Goal: Task Accomplishment & Management: Use online tool/utility

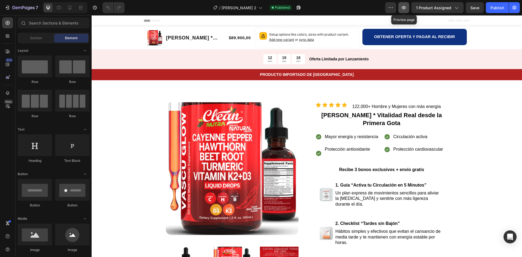
drag, startPoint x: 0, startPoint y: 0, endPoint x: 405, endPoint y: 6, distance: 405.3
click at [405, 6] on icon "button" at bounding box center [403, 7] width 5 height 5
click at [296, 8] on icon "button" at bounding box center [298, 7] width 5 height 5
click at [317, 150] on div "Protección antioxidante" at bounding box center [347, 153] width 64 height 17
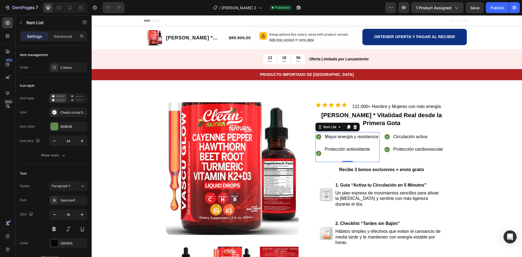
click at [317, 147] on div "Protección antioxidante" at bounding box center [347, 153] width 64 height 17
click at [340, 147] on p "Protección antioxidante" at bounding box center [352, 149] width 54 height 8
click at [335, 137] on p "Mayor energía y resistencia" at bounding box center [352, 137] width 54 height 8
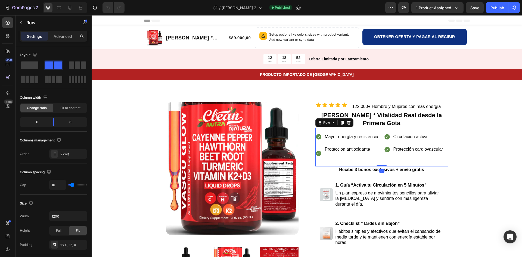
click at [315, 131] on div "Mayor energía y resistencia Protección antioxidante Item List Circulación activ…" at bounding box center [381, 147] width 133 height 39
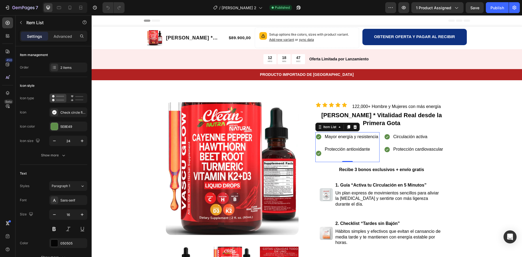
click at [362, 154] on p "Rich Text Editor. Editing area: main" at bounding box center [352, 157] width 54 height 8
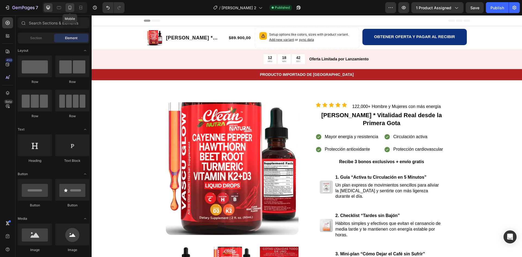
click at [72, 9] on icon at bounding box center [69, 7] width 5 height 5
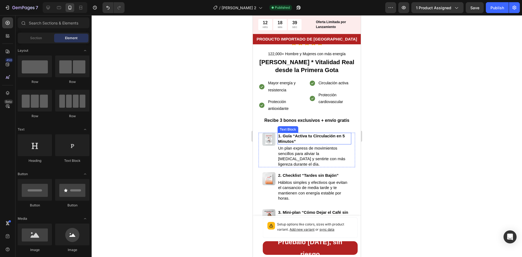
scroll to position [163, 0]
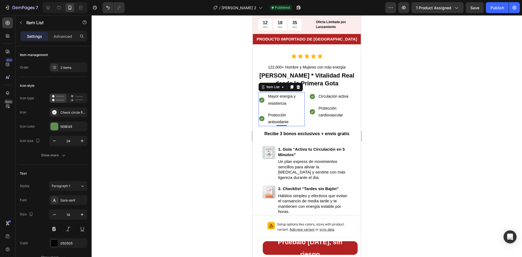
click at [290, 99] on p "Mayor energía y resistencia" at bounding box center [286, 100] width 36 height 14
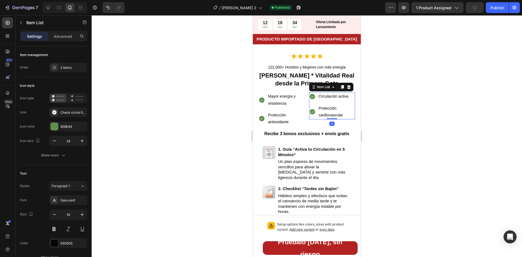
click at [315, 98] on div "Circulación activa Protección cardiovascular" at bounding box center [332, 105] width 46 height 27
click at [330, 96] on div "Circulación activa" at bounding box center [336, 96] width 37 height 8
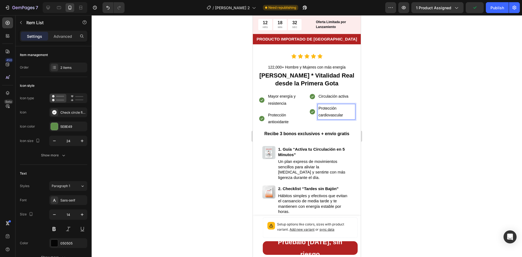
click at [329, 104] on div "Protección cardiovascular" at bounding box center [336, 111] width 37 height 15
click at [302, 102] on div "Mayor energía y resistencia" at bounding box center [285, 99] width 37 height 15
click at [337, 93] on p "Circulación activa" at bounding box center [336, 96] width 36 height 7
click at [336, 93] on p "Circulación activa" at bounding box center [336, 96] width 36 height 7
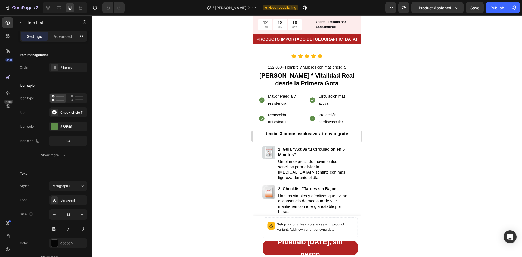
click at [350, 141] on div "Icon Icon Icon Icon Icon Icon List 122,000+ Hombre y Mujeres con más energía Te…" at bounding box center [306, 233] width 96 height 359
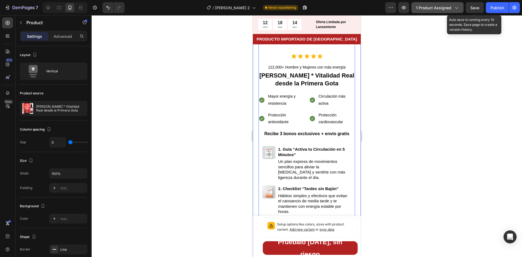
click at [475, 11] on button "Save" at bounding box center [474, 7] width 18 height 11
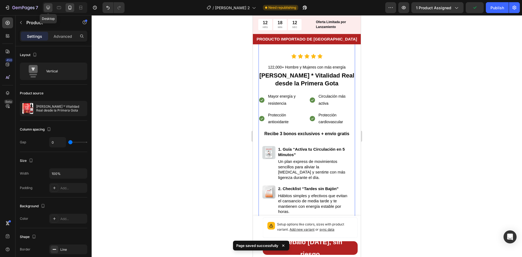
click at [50, 6] on icon at bounding box center [48, 8] width 4 height 4
type input "62"
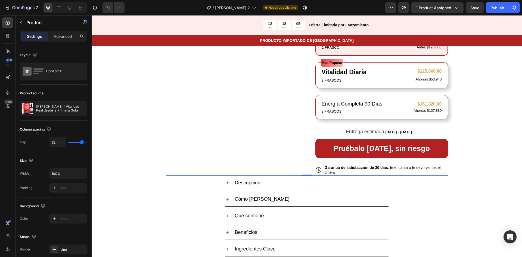
scroll to position [285, 0]
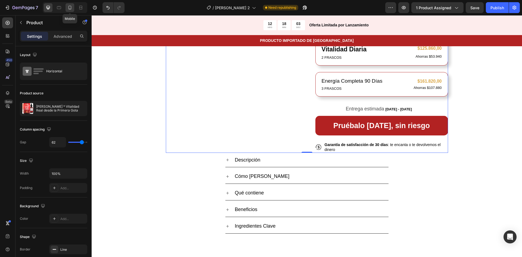
click at [67, 7] on icon at bounding box center [69, 7] width 5 height 5
type input "0"
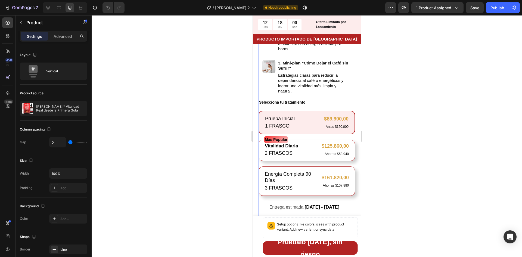
scroll to position [407, 0]
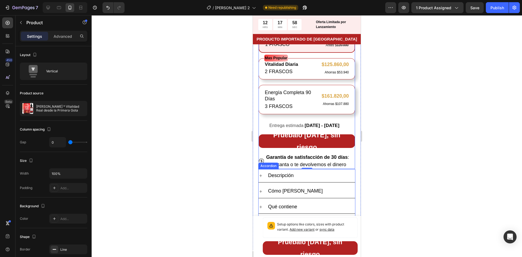
click at [325, 169] on div "Descripción" at bounding box center [306, 175] width 96 height 13
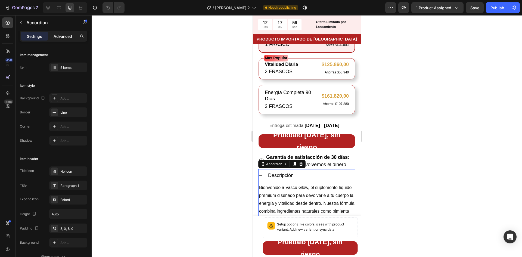
click at [61, 33] on p "Advanced" at bounding box center [63, 36] width 18 height 6
type input "100%"
type input "100"
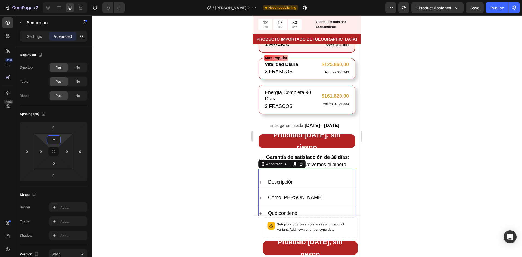
type input "0"
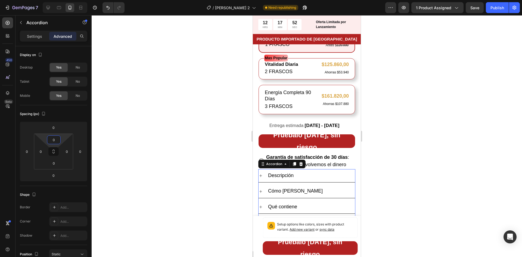
drag, startPoint x: 63, startPoint y: 140, endPoint x: 66, endPoint y: 138, distance: 3.7
click at [66, 0] on html "7 Version history / Vascu Glow 2 Need republishing Preview 1 product assigned S…" at bounding box center [261, 0] width 522 height 0
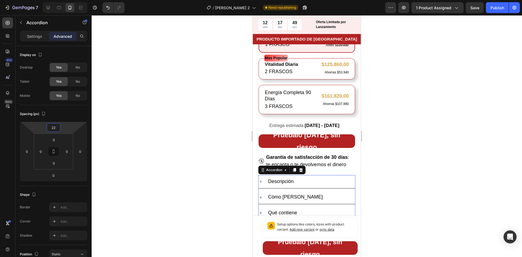
type input "20"
drag, startPoint x: 65, startPoint y: 127, endPoint x: 67, endPoint y: 124, distance: 3.7
click at [67, 0] on html "7 Version history / Vascu Glow 2 Need republishing Preview 1 product assigned S…" at bounding box center [261, 0] width 522 height 0
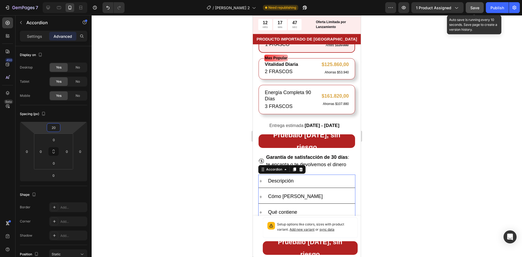
click at [473, 8] on span "Save" at bounding box center [474, 7] width 9 height 5
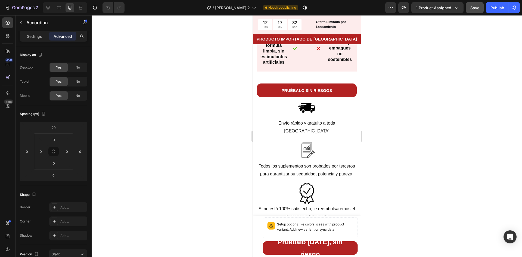
scroll to position [2906, 0]
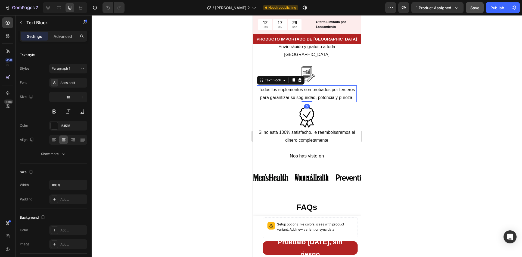
click at [304, 98] on p "Todos los suplementos son probados por terceros para garantizar su seguridad, p…" at bounding box center [306, 94] width 99 height 16
click at [309, 88] on p "Todos los suplementos son probados por terceros para garantizar su seguridad, p…" at bounding box center [306, 94] width 99 height 16
click at [296, 86] on p "Suplemento son probados por terceros para garantizar su seguridad, potencia y p…" at bounding box center [306, 94] width 99 height 16
click at [308, 88] on p "Suplemento probados por terceros para garantizar su seguridad, potencia y purez…" at bounding box center [306, 94] width 99 height 16
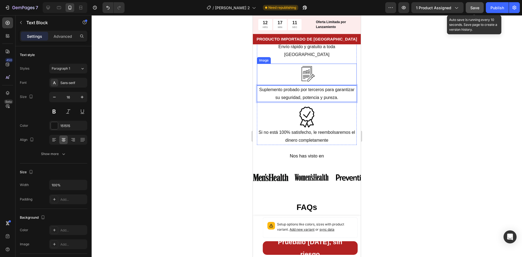
click at [477, 8] on span "Save" at bounding box center [474, 7] width 9 height 5
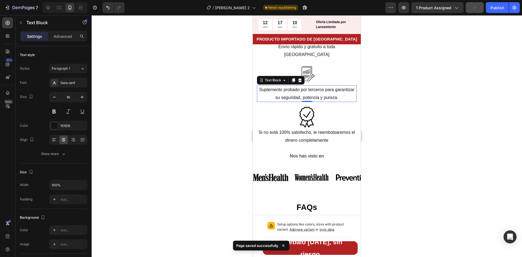
click at [447, 61] on div at bounding box center [307, 136] width 430 height 242
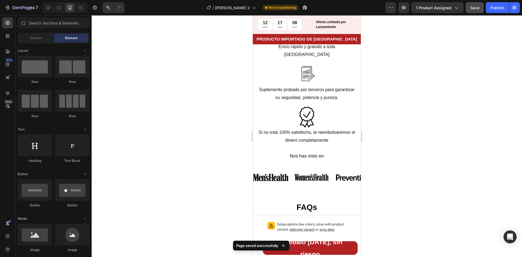
click at [399, 78] on div at bounding box center [307, 136] width 430 height 242
click at [471, 8] on span "Save" at bounding box center [474, 7] width 9 height 5
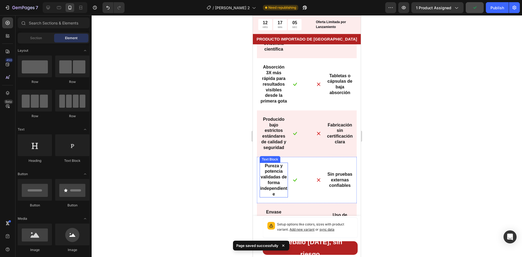
scroll to position [2607, 0]
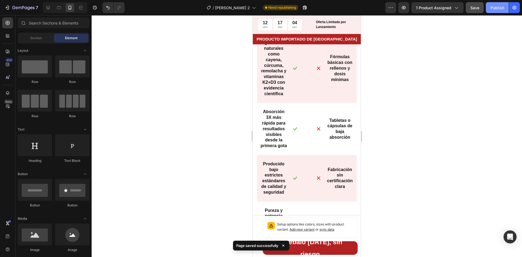
click at [494, 8] on div "Publish" at bounding box center [497, 8] width 14 height 6
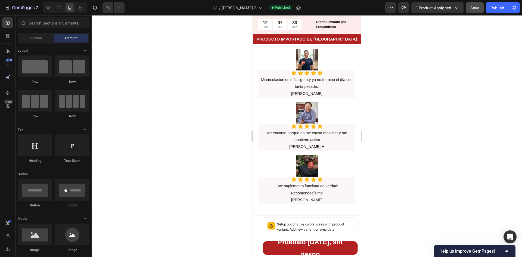
scroll to position [1304, 0]
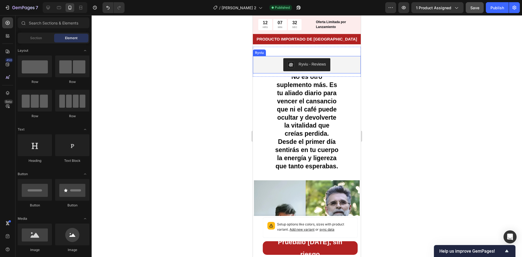
click at [275, 61] on div "Ryviu - Reviews" at bounding box center [307, 64] width 104 height 13
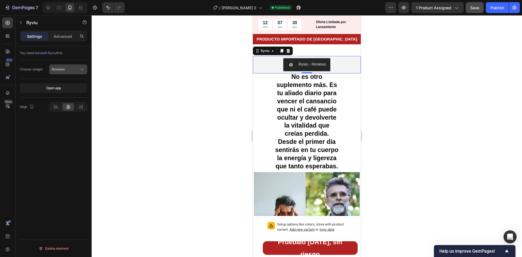
click at [79, 68] on div "Reviews" at bounding box center [66, 69] width 28 height 5
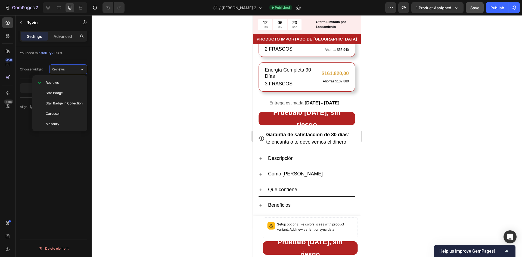
scroll to position [462, 0]
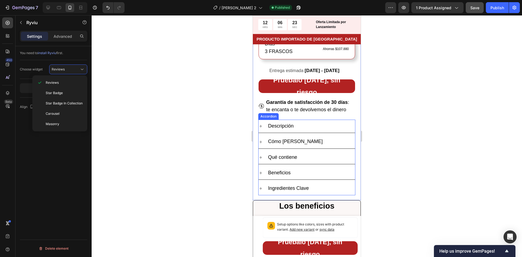
click at [288, 123] on p "Descripción" at bounding box center [281, 126] width 26 height 7
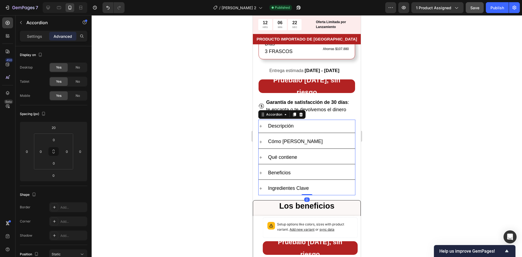
click at [311, 122] on div "Descripción" at bounding box center [311, 126] width 88 height 9
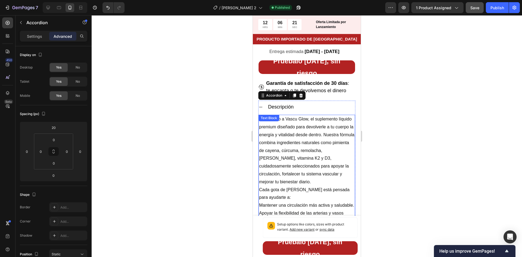
scroll to position [516, 0]
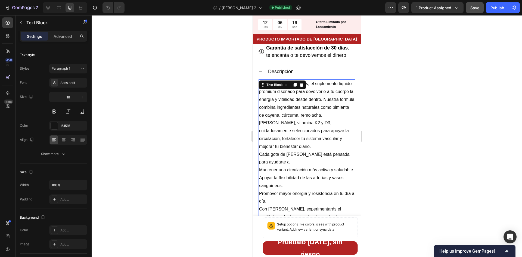
click at [320, 81] on p "Bienvenido a Vascu Glow, el suplemento líquido premium diseñado para devolverle…" at bounding box center [306, 115] width 95 height 70
click at [286, 80] on p "Bienvenido a Vascu Glow, el suplemento líquido premium diseñado para devolverle…" at bounding box center [306, 115] width 95 height 70
click at [288, 83] on p "[PERSON_NAME], el suplemento líquido premium diseñado para devolverle a tu cuer…" at bounding box center [306, 115] width 95 height 70
click at [474, 5] on span "Save" at bounding box center [474, 7] width 9 height 5
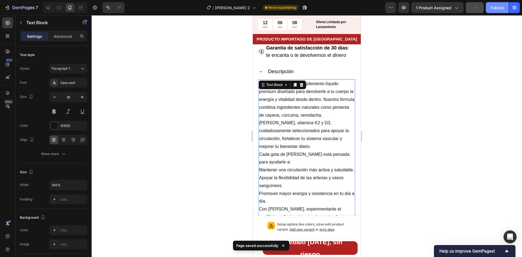
click at [495, 8] on div "Publish" at bounding box center [497, 8] width 14 height 6
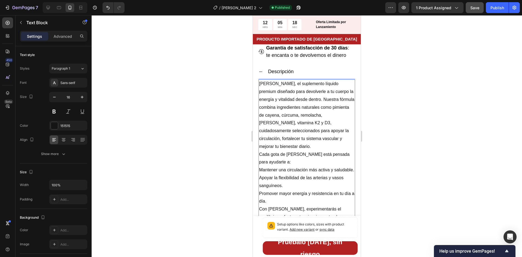
click at [260, 166] on p "Mantener una circulación más activa y saludable." at bounding box center [306, 170] width 95 height 8
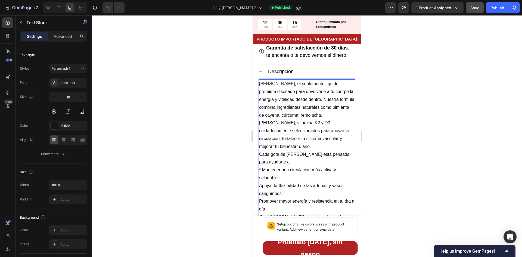
click at [259, 182] on p "Apoyar la flexibilidad de las arterias y vasos sanguíneos." at bounding box center [306, 190] width 95 height 16
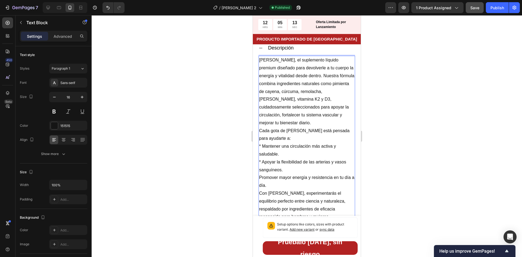
scroll to position [543, 0]
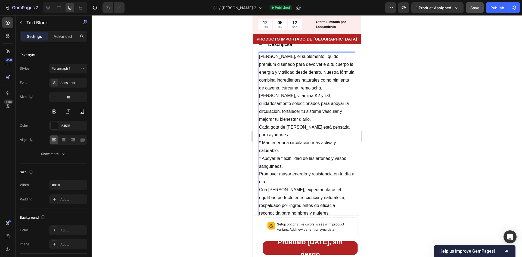
click at [260, 170] on p "Promover mayor energía y resistencia en tu día a día." at bounding box center [306, 178] width 95 height 16
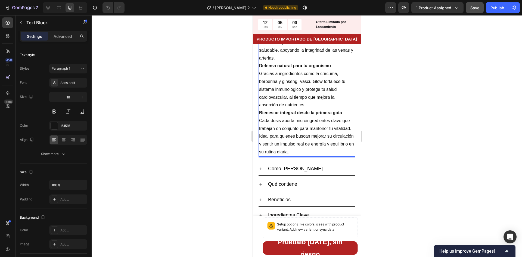
scroll to position [842, 0]
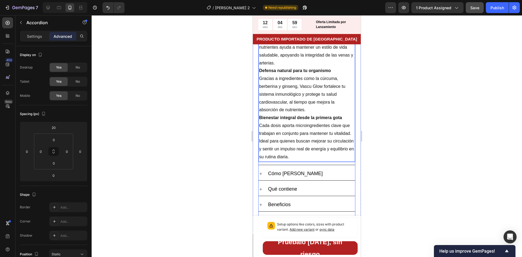
click at [330, 174] on div "Cómo [PERSON_NAME]" at bounding box center [311, 173] width 88 height 9
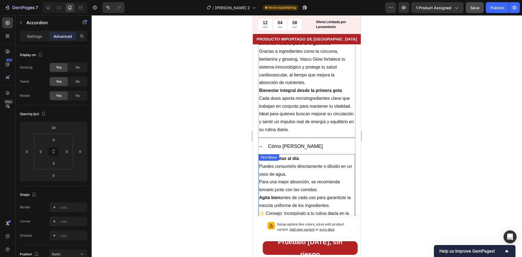
scroll to position [896, 0]
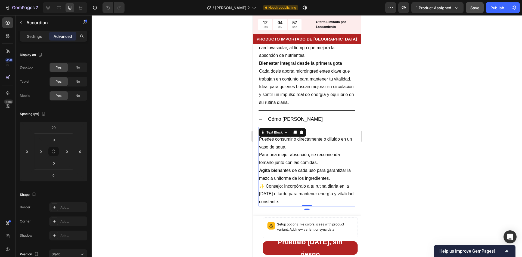
click at [259, 142] on p "Puedes consumirlo directamente o diluido en un vaso de agua." at bounding box center [306, 143] width 95 height 16
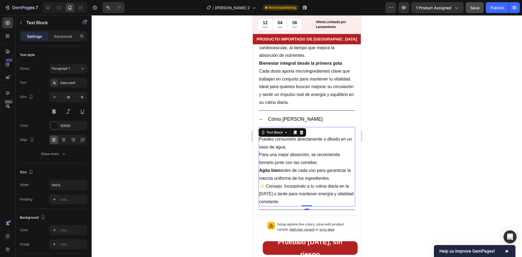
click at [309, 162] on p "Para una mejor absorción, se recomienda tomarlo junto con las comidas." at bounding box center [306, 159] width 95 height 16
click at [260, 130] on p "Tomar 2 gotas al día ." at bounding box center [306, 131] width 95 height 8
click at [259, 140] on p "Puedes consumirlo directamente o diluido en un vaso de agua." at bounding box center [306, 143] width 95 height 16
click at [260, 156] on p "Para una mejor absorción, se recomienda tomarlo junto con las comidas." at bounding box center [306, 159] width 95 height 16
click at [259, 173] on strong "Agita bien" at bounding box center [269, 170] width 21 height 5
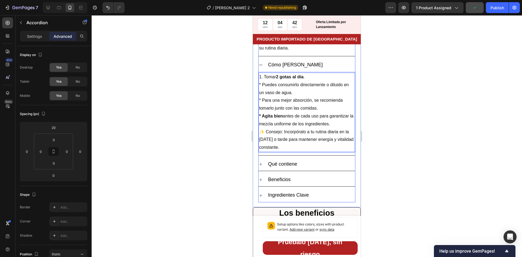
click at [318, 168] on div "Qué contiene" at bounding box center [311, 164] width 88 height 9
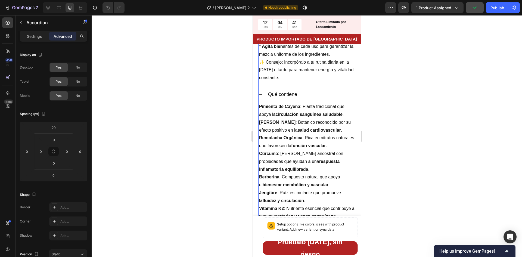
scroll to position [1059, 0]
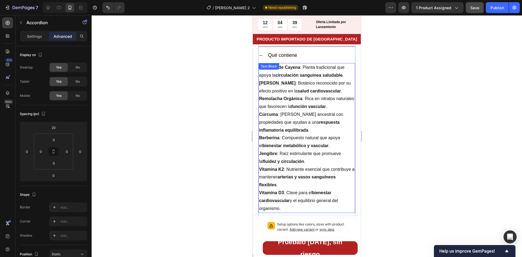
click at [301, 73] on div "Pimienta de Cayena : Planta tradicional que apoya la circulación sanguínea salu…" at bounding box center [306, 138] width 96 height 150
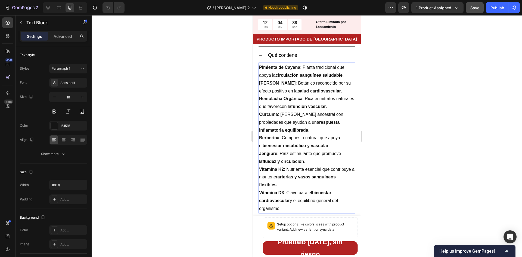
click at [265, 88] on p "[PERSON_NAME] : Botánico reconocido por su efecto positivo en la salud cardiova…" at bounding box center [306, 87] width 95 height 16
click at [259, 69] on strong "Pimienta de Cayena" at bounding box center [279, 67] width 41 height 5
click at [260, 84] on strong "[PERSON_NAME]" at bounding box center [277, 83] width 36 height 5
click at [259, 100] on strong "Remolacha Orgánica" at bounding box center [280, 98] width 43 height 5
click at [260, 116] on strong "Cúrcuma" at bounding box center [268, 114] width 19 height 5
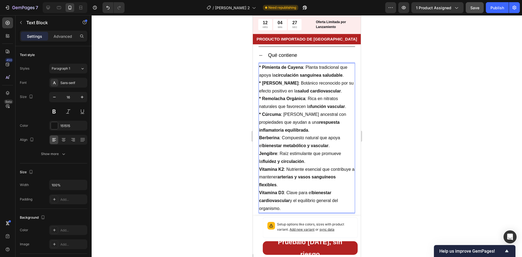
click at [259, 140] on strong "Berberina" at bounding box center [269, 137] width 20 height 5
click at [260, 155] on strong "Jengibre" at bounding box center [268, 153] width 18 height 5
click at [259, 169] on strong "Vitamina K2" at bounding box center [271, 169] width 25 height 5
click at [259, 194] on div "* Pimienta de Cayena : Planta tradicional que apoya la circulación sanguínea sa…" at bounding box center [306, 138] width 96 height 150
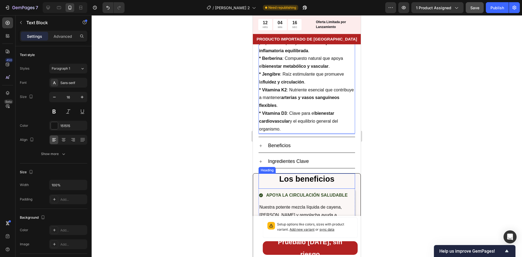
scroll to position [1141, 0]
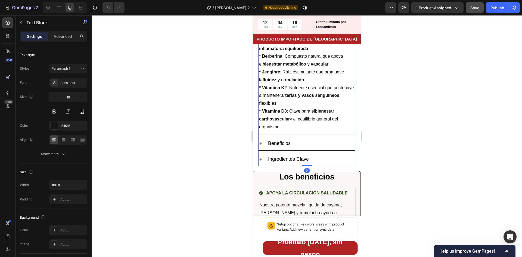
click at [315, 143] on div "Beneficios" at bounding box center [311, 143] width 88 height 9
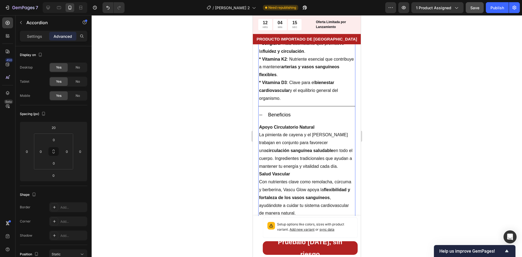
scroll to position [1222, 0]
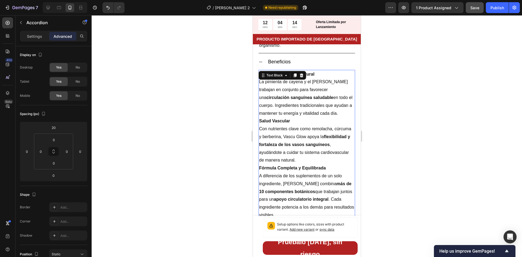
click at [269, 87] on p "Apoyo Circulatorio Natural La pimienta de cayena y el [PERSON_NAME] trabajan en…" at bounding box center [306, 93] width 95 height 47
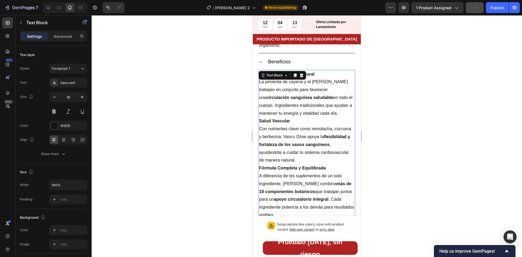
click at [268, 87] on p "Apoyo Circulatorio Natural La pimienta de cayena y el [PERSON_NAME] trabajan en…" at bounding box center [306, 93] width 95 height 47
click at [260, 76] on strong "Apoyo Circulatorio Natural" at bounding box center [286, 74] width 55 height 5
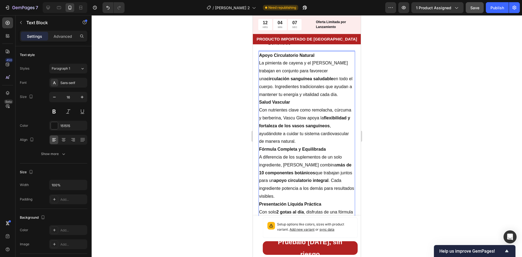
scroll to position [1250, 0]
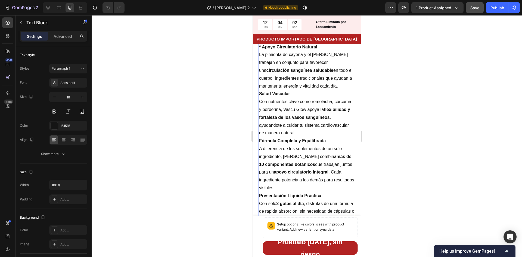
click at [259, 105] on p "Salud Vascular Con nutrientes clave como remolacha, cúrcuma y berberina, Vascu …" at bounding box center [306, 113] width 95 height 47
click at [260, 143] on strong "Fórmula Completa y Equilibrada" at bounding box center [292, 140] width 67 height 5
click at [259, 197] on strong "Presentación Líquida Práctica" at bounding box center [290, 195] width 62 height 5
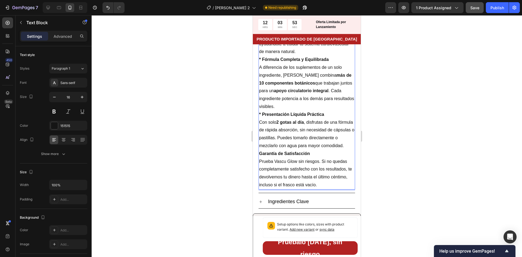
scroll to position [1331, 0]
click at [261, 155] on strong "Garantía de Satisfacción" at bounding box center [284, 153] width 51 height 5
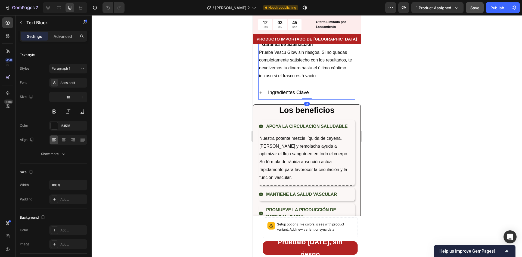
click at [320, 97] on div "Ingredientes Clave" at bounding box center [311, 92] width 88 height 9
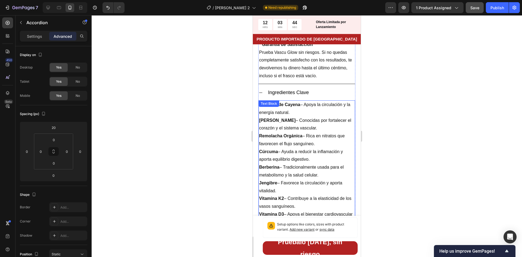
click at [264, 132] on p "[PERSON_NAME] – Conocidas por fortalecer el corazón y el sistema vascular." at bounding box center [306, 125] width 95 height 16
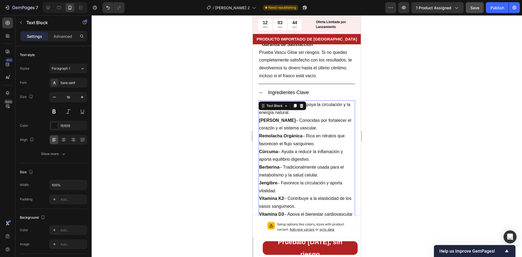
click at [264, 132] on p "[PERSON_NAME] – Conocidas por fortalecer el corazón y el sistema vascular." at bounding box center [306, 125] width 95 height 16
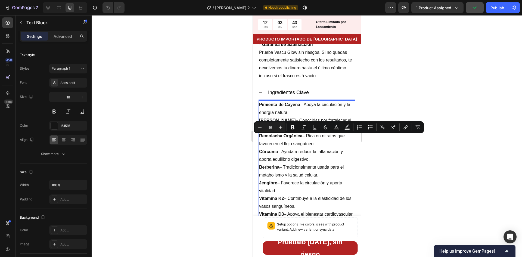
click at [259, 107] on strong "Pimienta de Cayena" at bounding box center [279, 104] width 41 height 5
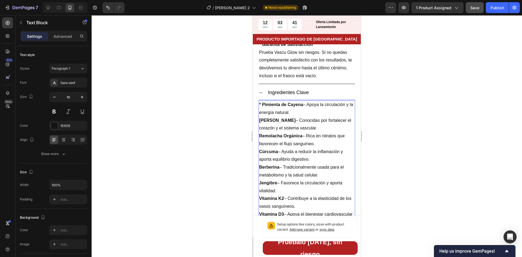
click at [259, 123] on strong "[PERSON_NAME]" at bounding box center [277, 120] width 36 height 5
click at [258, 147] on div "* Pimienta de Cayena – Apoya la circulación y la energía natural. * [PERSON_NAM…" at bounding box center [306, 163] width 96 height 126
click at [259, 154] on strong "Cúrcuma" at bounding box center [268, 151] width 19 height 5
click at [260, 169] on strong "Berberina" at bounding box center [269, 167] width 20 height 5
click at [259, 185] on strong "Jengibre" at bounding box center [268, 182] width 18 height 5
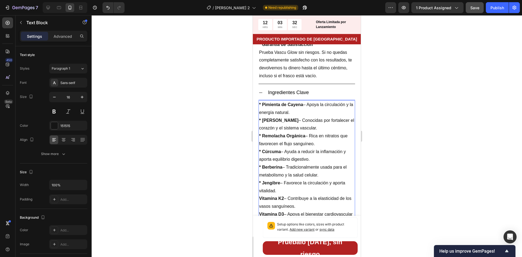
click at [259, 208] on div "* Pimienta de Cayena – Apoya la circulación y la energía natural. * [PERSON_NAM…" at bounding box center [306, 163] width 96 height 126
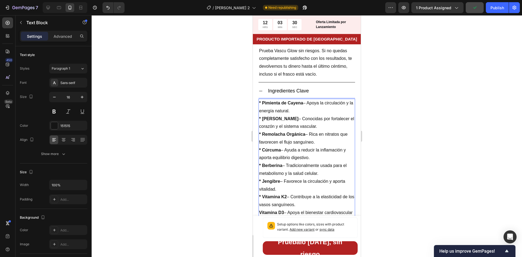
scroll to position [1467, 0]
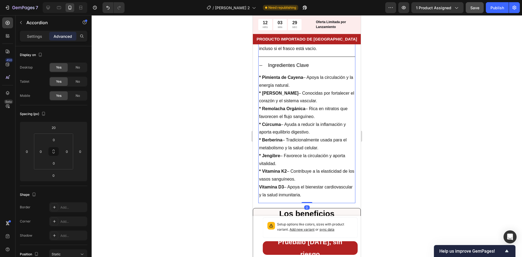
click at [260, 189] on strong "Vitamina D3" at bounding box center [271, 186] width 25 height 5
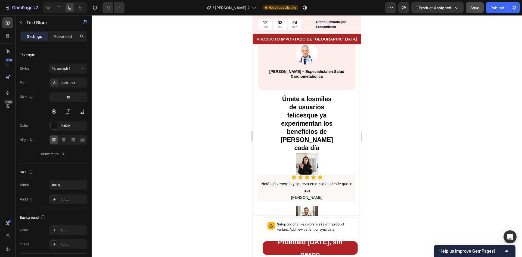
scroll to position [2092, 0]
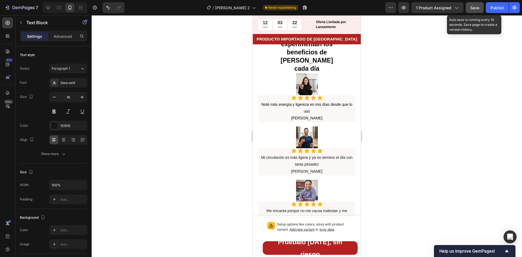
click at [473, 10] on span "Save" at bounding box center [474, 7] width 9 height 5
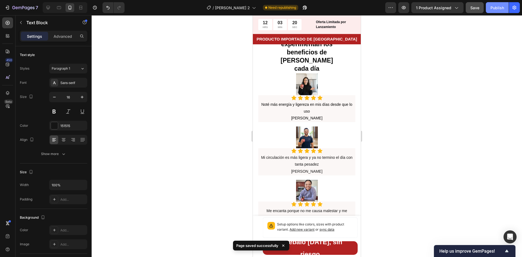
click at [492, 8] on div "Publish" at bounding box center [497, 8] width 14 height 6
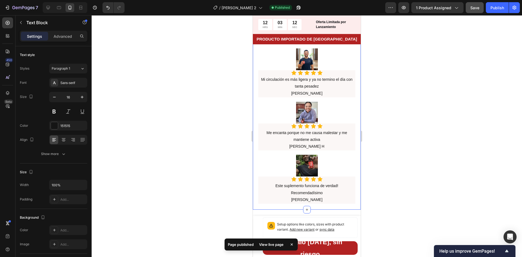
scroll to position [2173, 0]
